Goal: Task Accomplishment & Management: Manage account settings

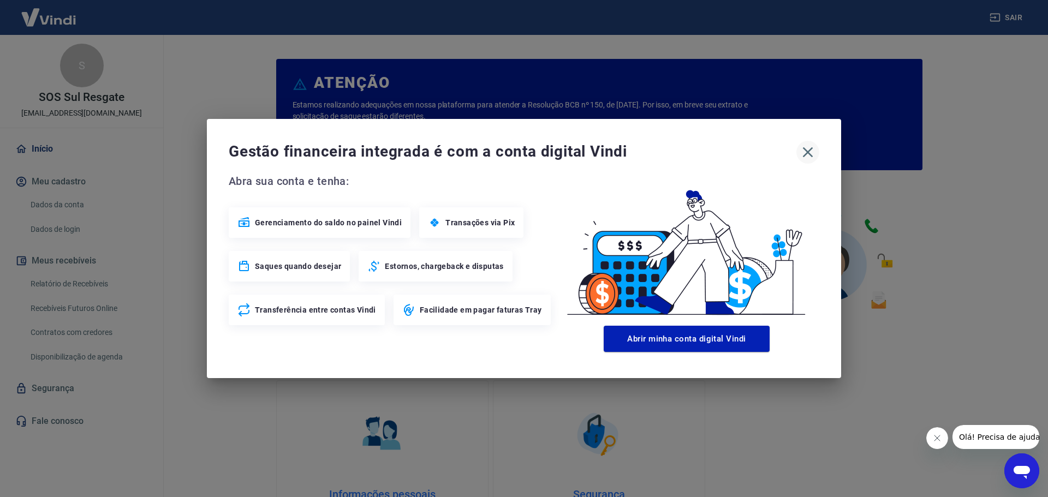
click at [807, 151] on icon "button" at bounding box center [808, 152] width 10 height 10
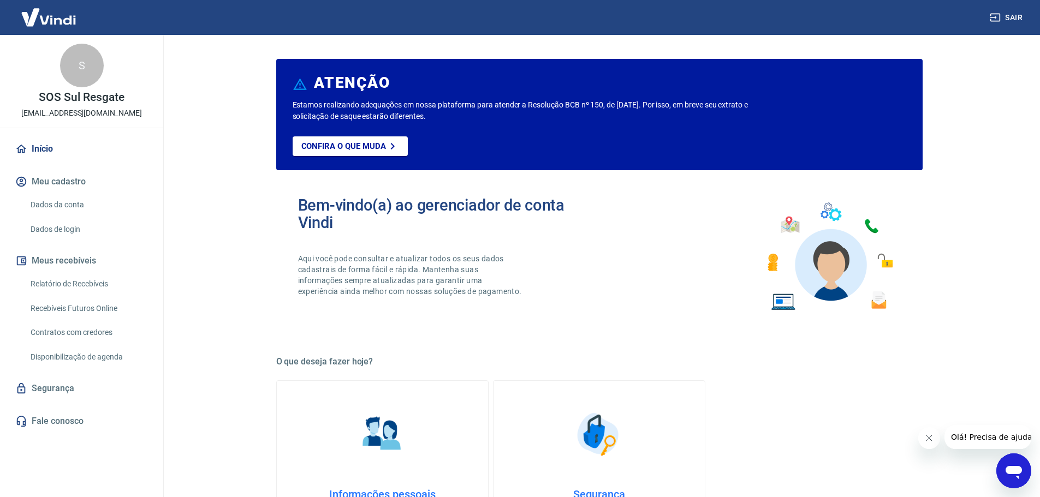
click at [73, 280] on link "Relatório de Recebíveis" at bounding box center [88, 284] width 124 height 22
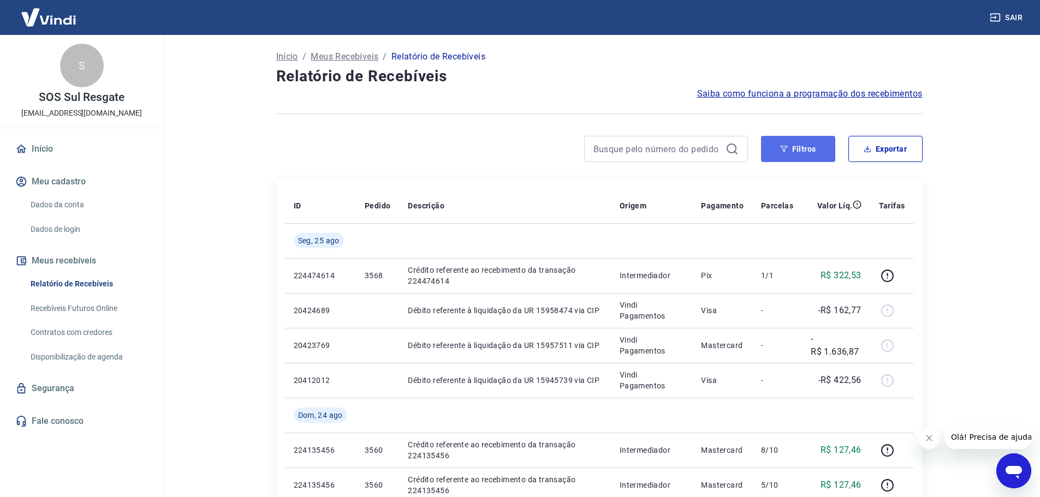
click at [784, 153] on button "Filtros" at bounding box center [798, 149] width 74 height 26
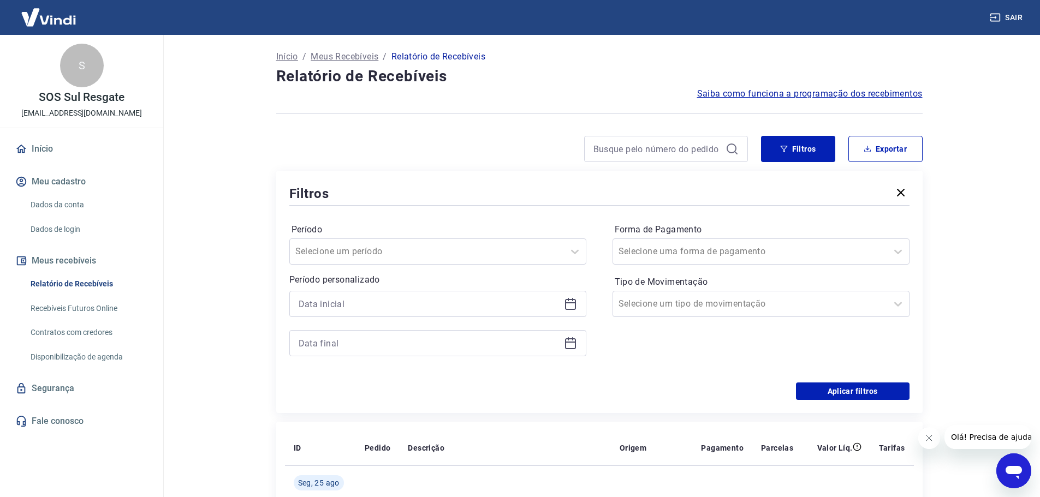
click at [572, 307] on icon at bounding box center [570, 304] width 13 height 13
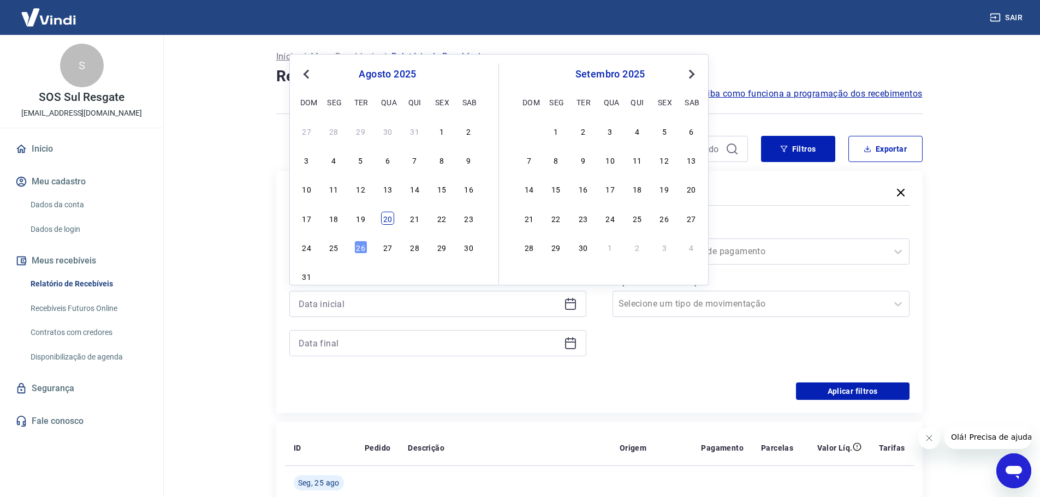
click at [389, 218] on div "20" at bounding box center [387, 218] width 13 height 13
type input "20/08/2025"
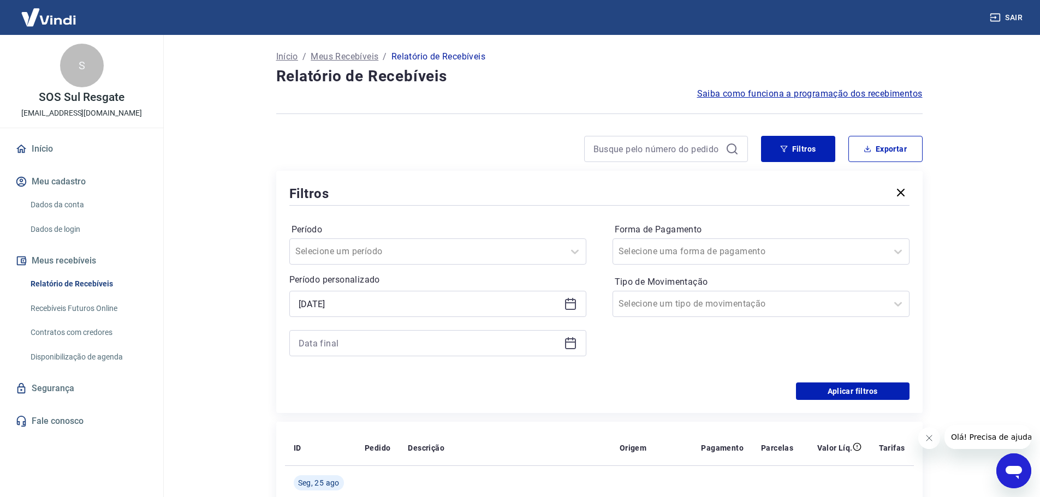
click at [569, 344] on icon at bounding box center [570, 343] width 13 height 13
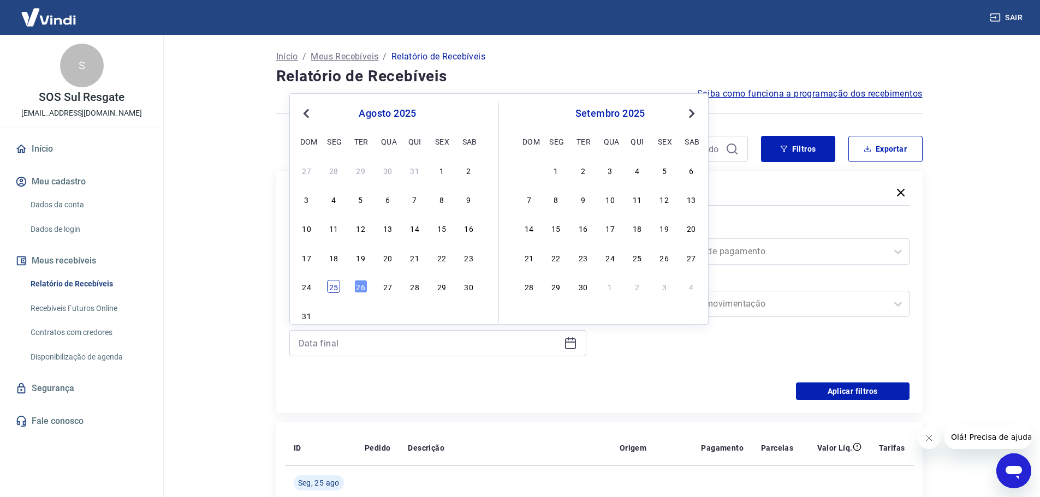
click at [332, 287] on div "25" at bounding box center [333, 286] width 13 height 13
type input "25/08/2025"
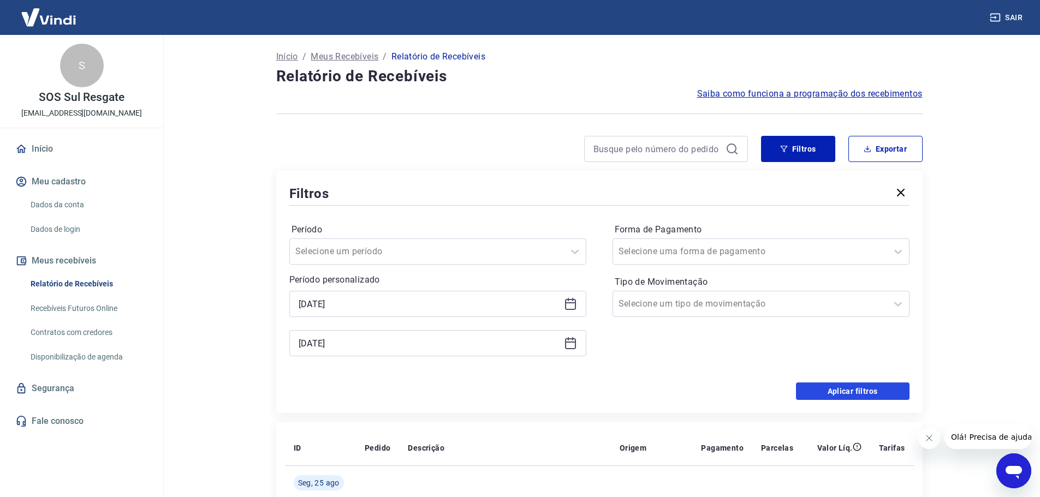
drag, startPoint x: 826, startPoint y: 392, endPoint x: 783, endPoint y: 349, distance: 61.0
click at [826, 391] on button "Aplicar filtros" at bounding box center [853, 391] width 114 height 17
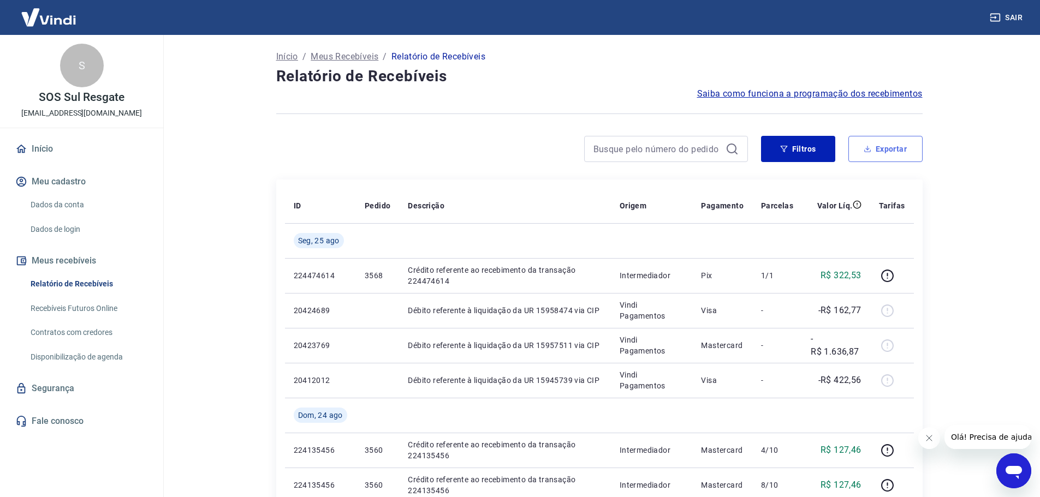
click at [870, 152] on icon "button" at bounding box center [867, 151] width 7 height 3
type input "20/08/2025"
type input "25/08/2025"
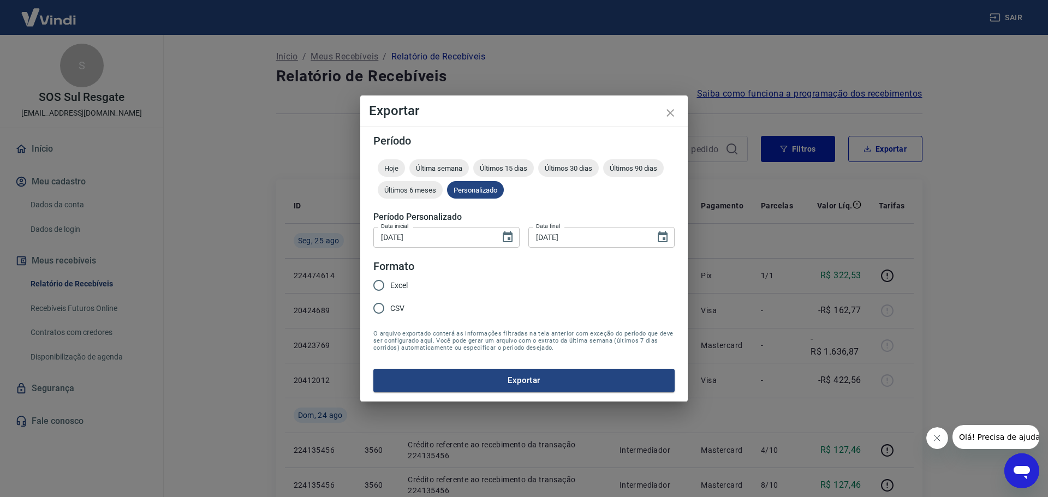
click at [404, 284] on span "Excel" at bounding box center [398, 285] width 17 height 11
click at [390, 284] on input "Excel" at bounding box center [378, 285] width 23 height 23
radio input "true"
click at [530, 383] on button "Exportar" at bounding box center [523, 380] width 301 height 23
